Goal: Find specific page/section: Find specific page/section

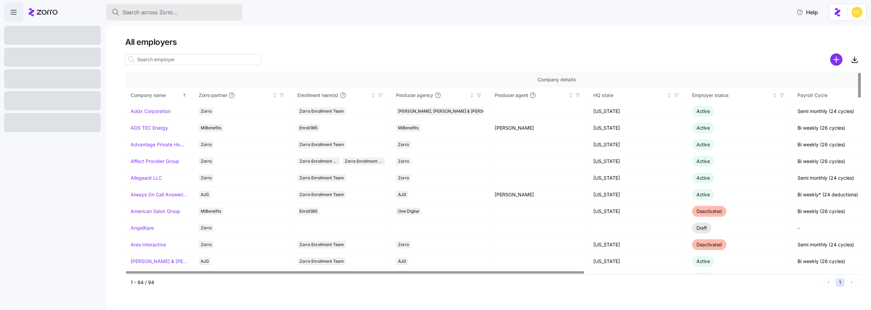
click at [157, 18] on button "Search across Zorro..." at bounding box center [174, 12] width 136 height 16
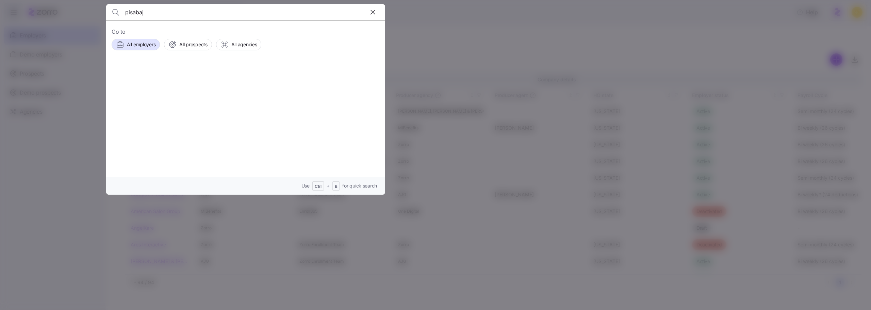
type input "pisabaj"
click at [197, 90] on div "[PERSON_NAME] Employers MeBe Employees" at bounding box center [246, 81] width 268 height 31
